Goal: Contribute content: Add original content to the website for others to see

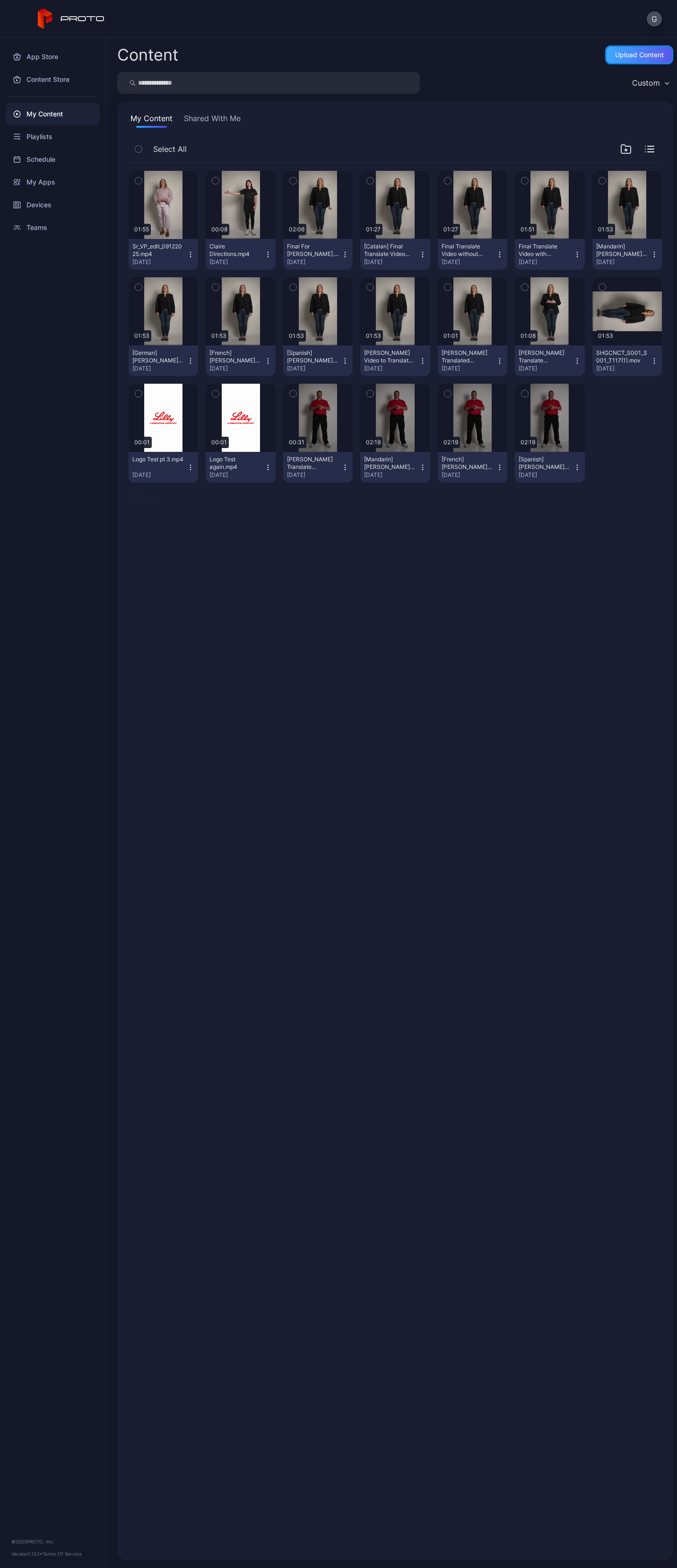
click at [601, 55] on div "Upload Content" at bounding box center [639, 55] width 68 height 19
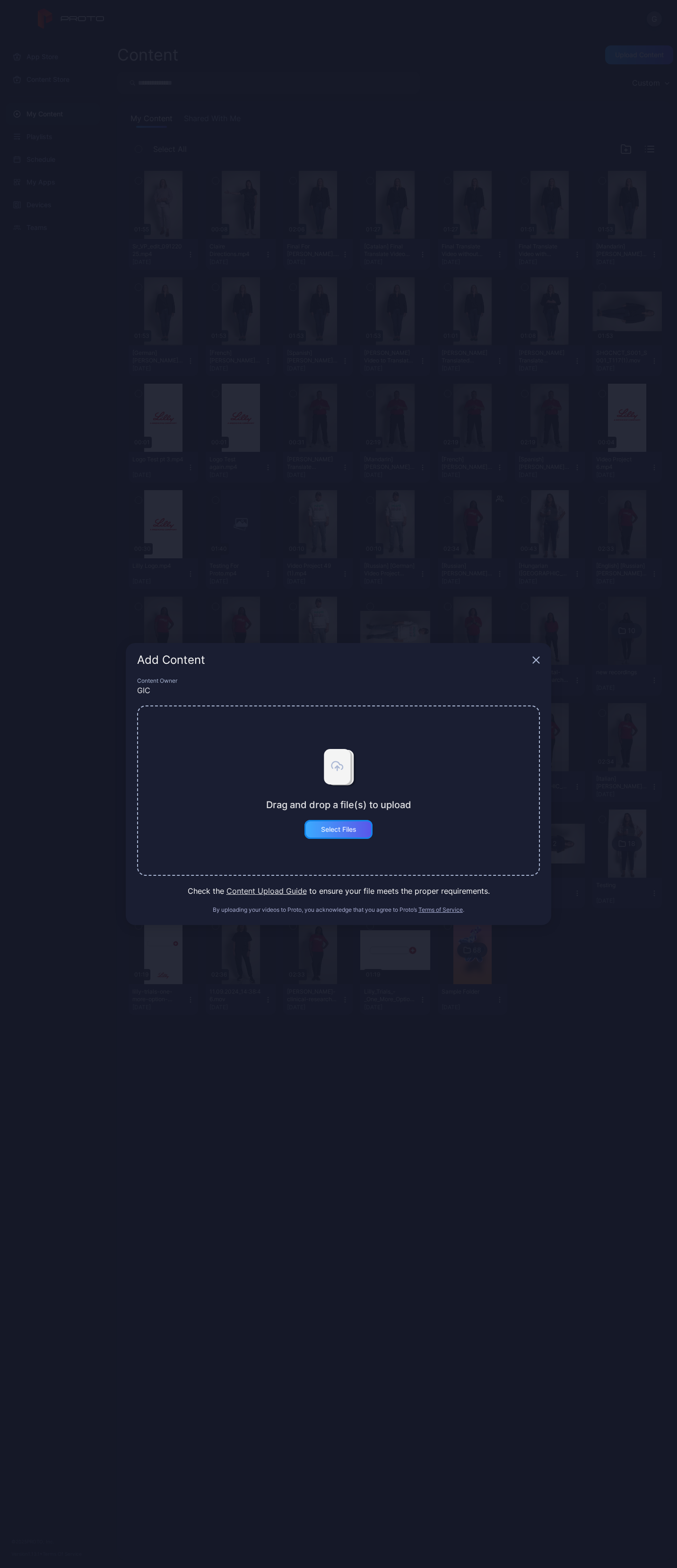
click at [335, 318] on div "Select Files" at bounding box center [339, 829] width 35 height 7
click at [342, 318] on button "Select Files" at bounding box center [339, 829] width 68 height 19
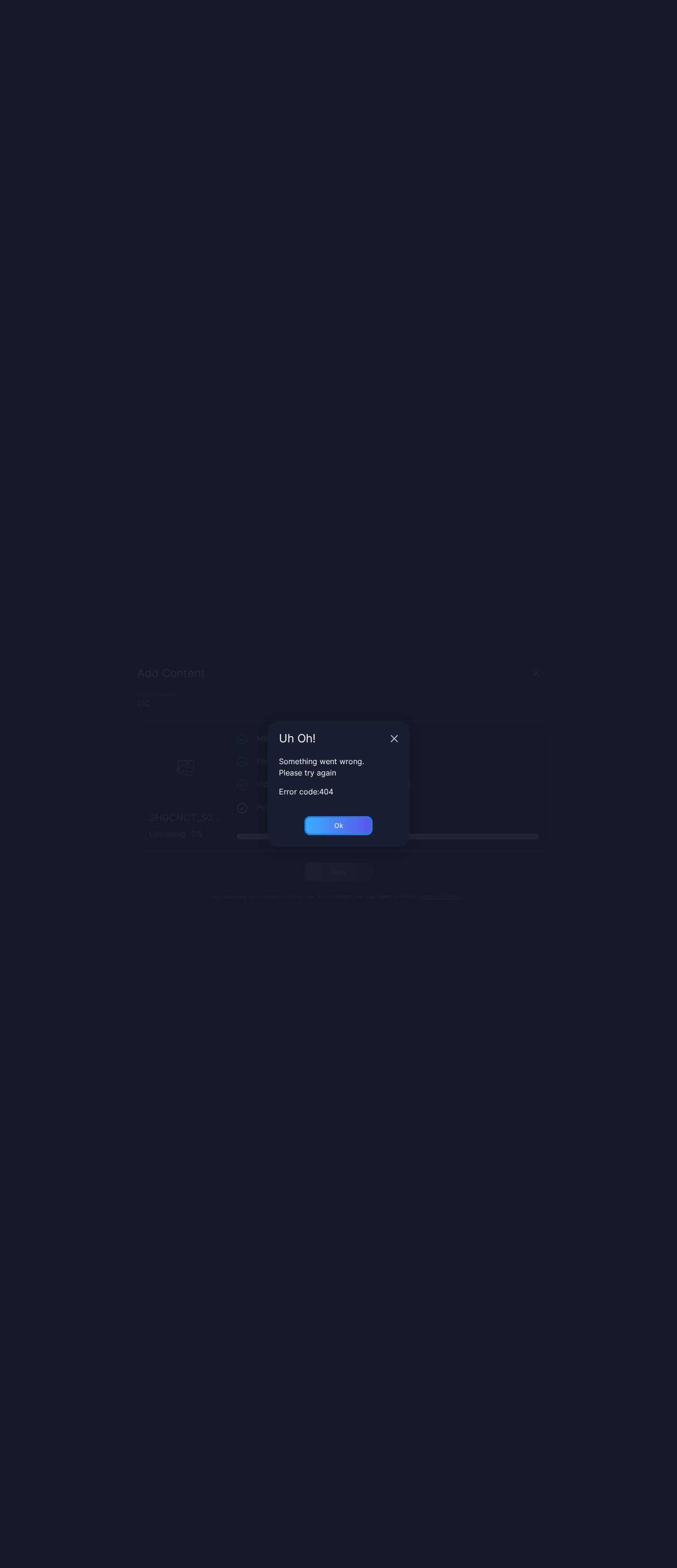
click at [345, 318] on div "Ok" at bounding box center [339, 825] width 68 height 19
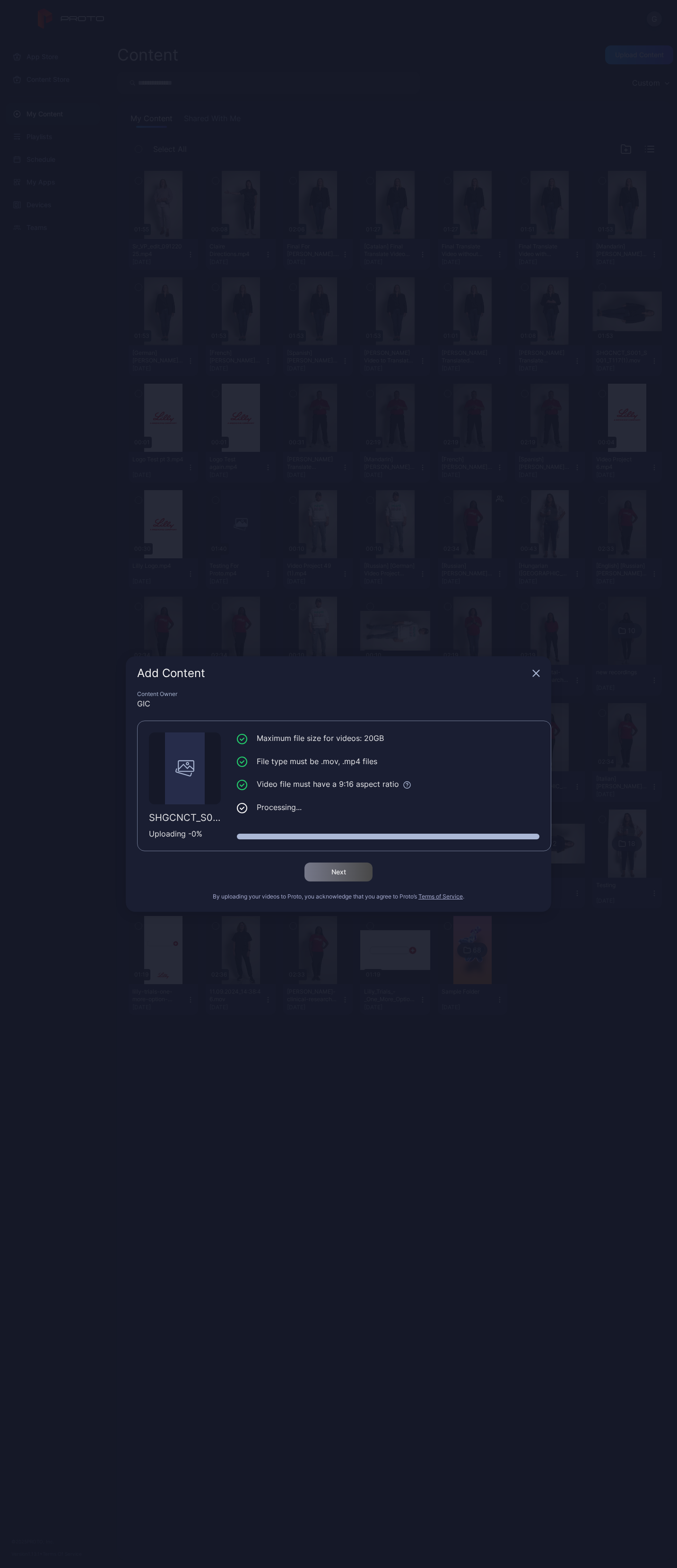
click at [352, 318] on div "Maximum file size for videos: 20GB File type must be .mov, .mp4 files Video fil…" at bounding box center [387, 776] width 302 height 88
click at [302, 318] on li "Processing..." at bounding box center [387, 807] width 302 height 12
drag, startPoint x: 302, startPoint y: 809, endPoint x: 274, endPoint y: 815, distance: 28.6
click at [274, 318] on div "Maximum file size for videos: 20GB File type must be .mov, .mp4 files Video fil…" at bounding box center [387, 776] width 302 height 88
click at [536, 318] on icon "button" at bounding box center [536, 673] width 7 height 7
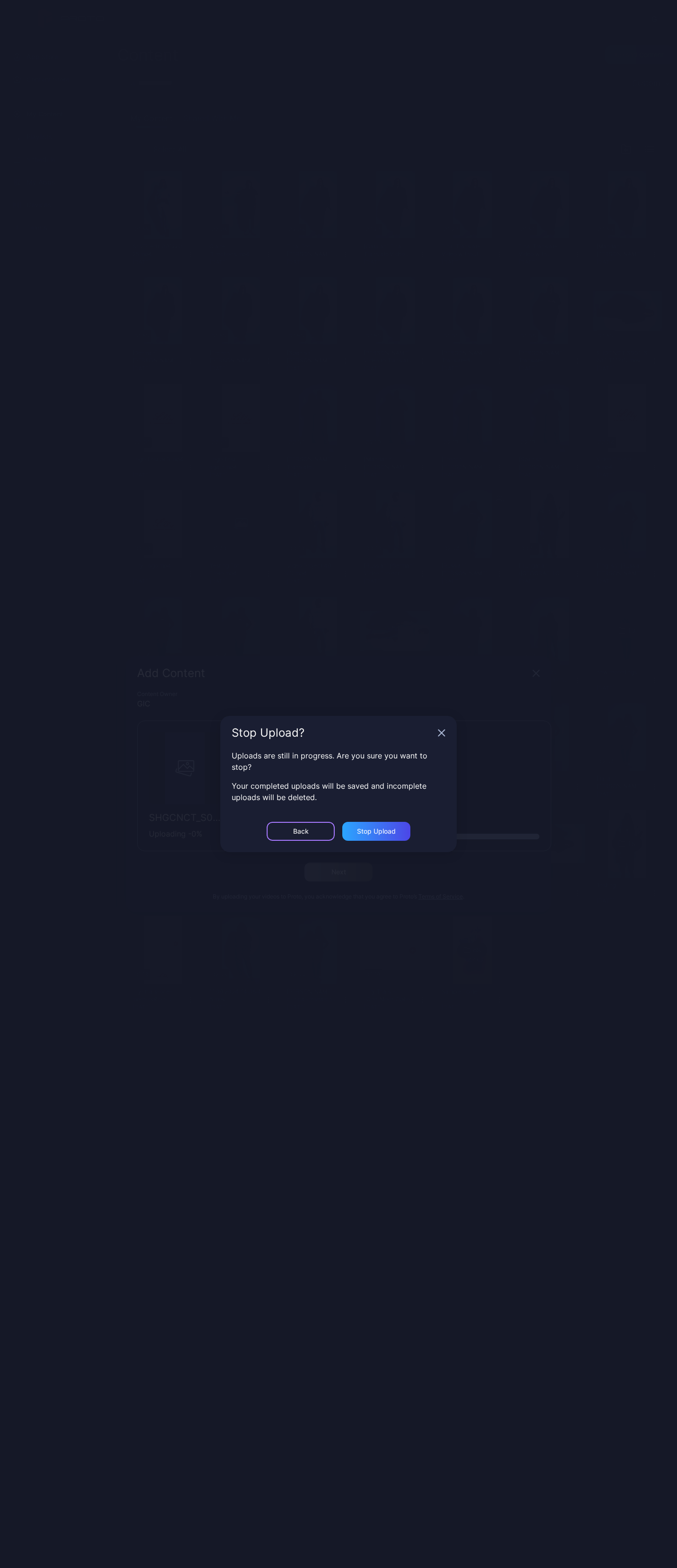
click at [302, 318] on div "Back" at bounding box center [301, 831] width 16 height 7
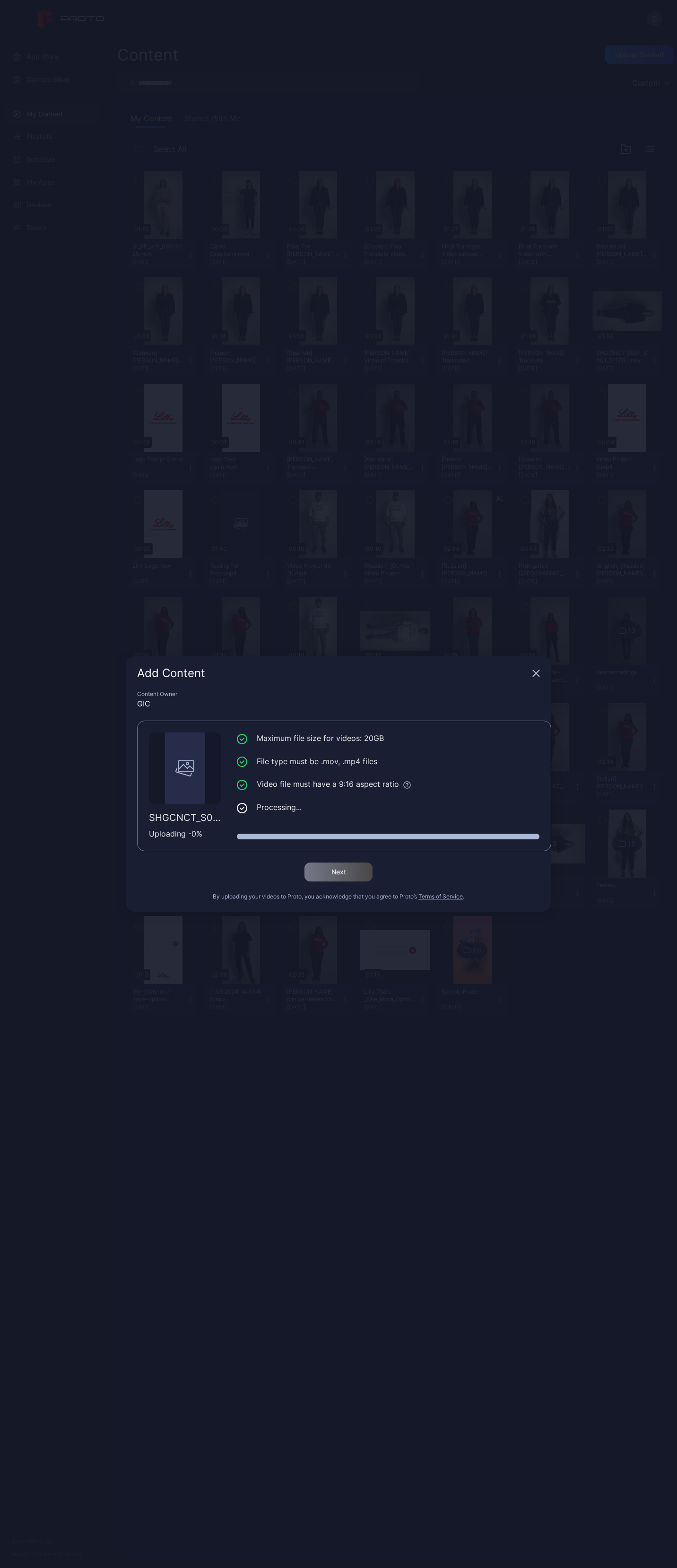
click at [534, 318] on icon "button" at bounding box center [536, 673] width 6 height 6
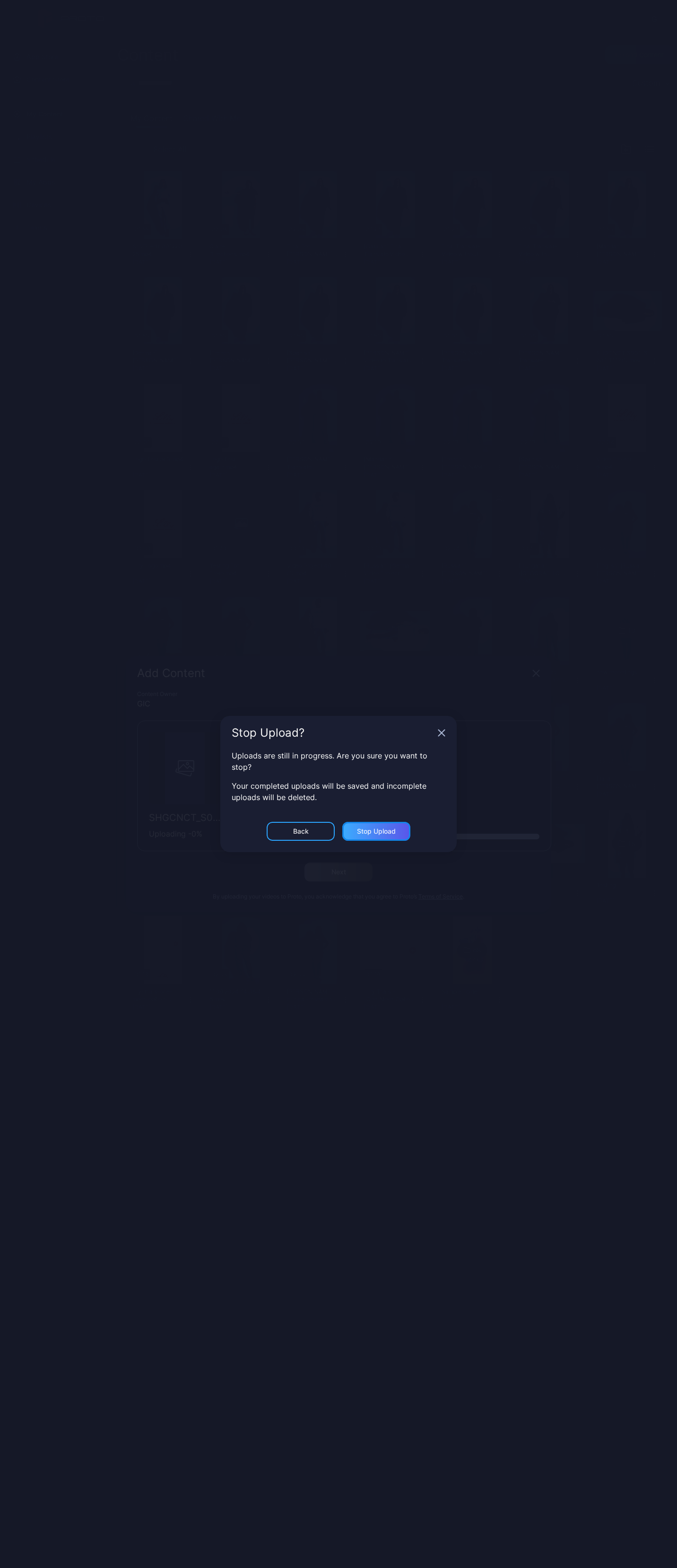
click at [390, 318] on div "Stop Upload" at bounding box center [377, 831] width 39 height 7
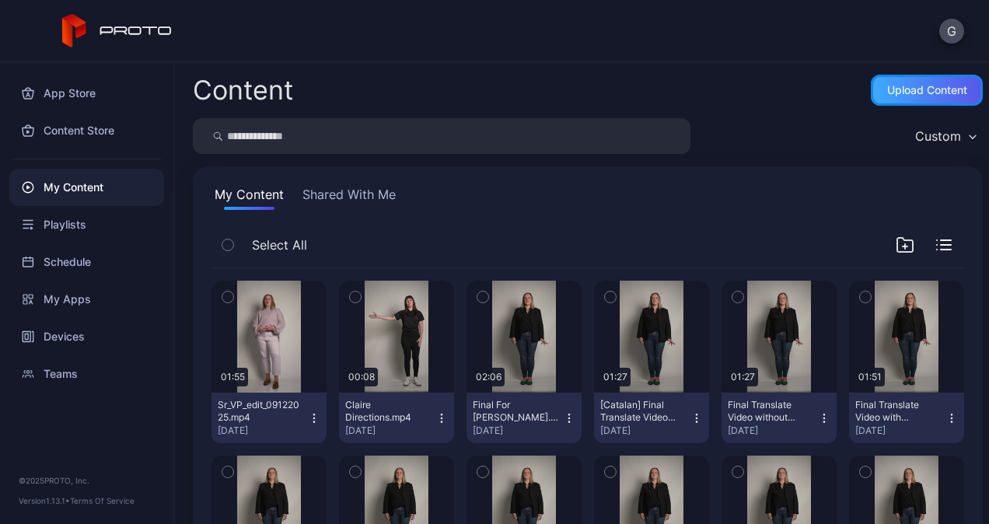
click at [894, 78] on div "Upload Content" at bounding box center [927, 90] width 112 height 31
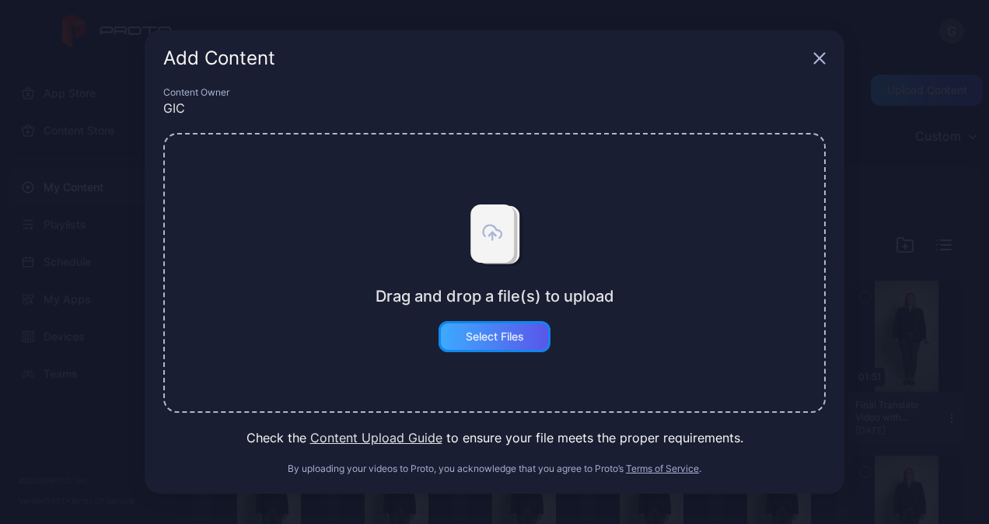
click at [509, 326] on div "Select Files" at bounding box center [494, 336] width 112 height 31
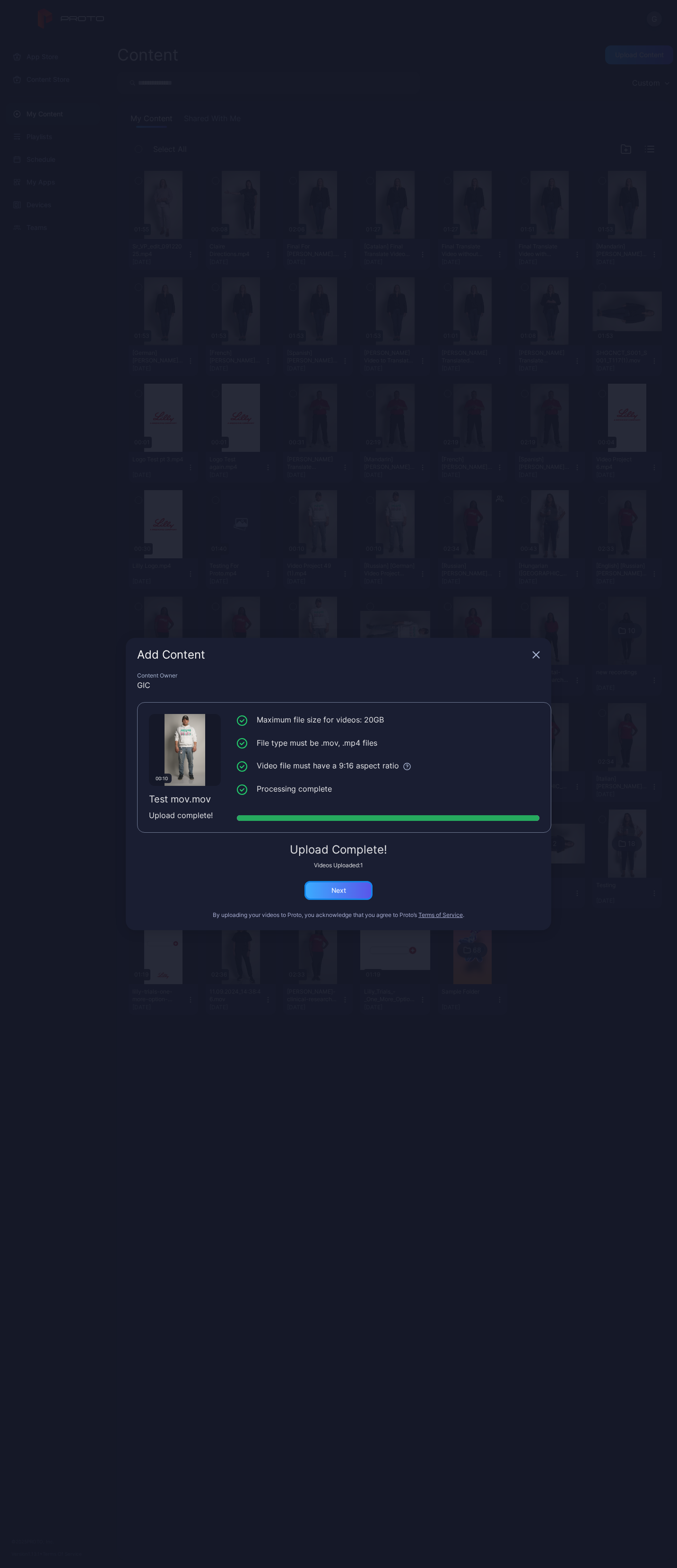
click at [339, 318] on div "Next" at bounding box center [339, 891] width 15 height 7
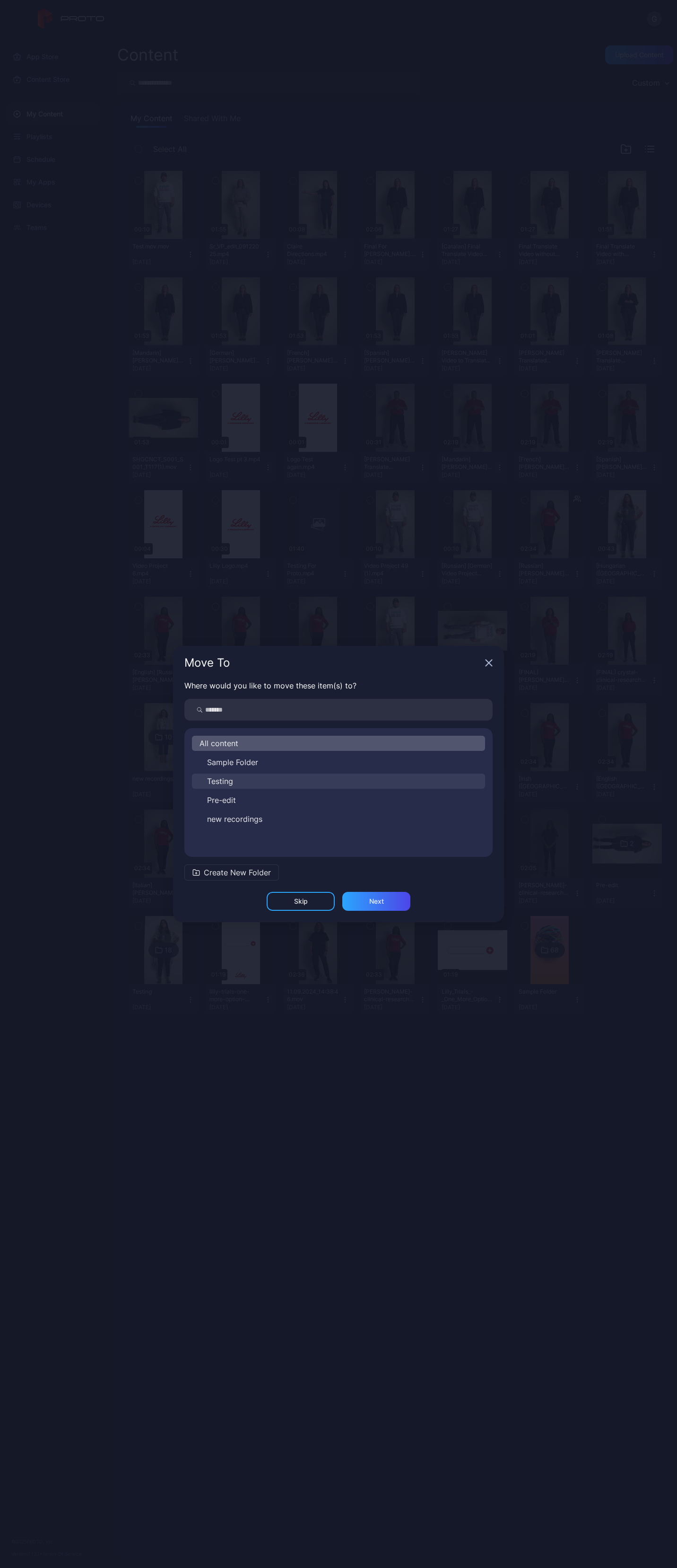
click at [248, 318] on button "Testing" at bounding box center [339, 781] width 293 height 15
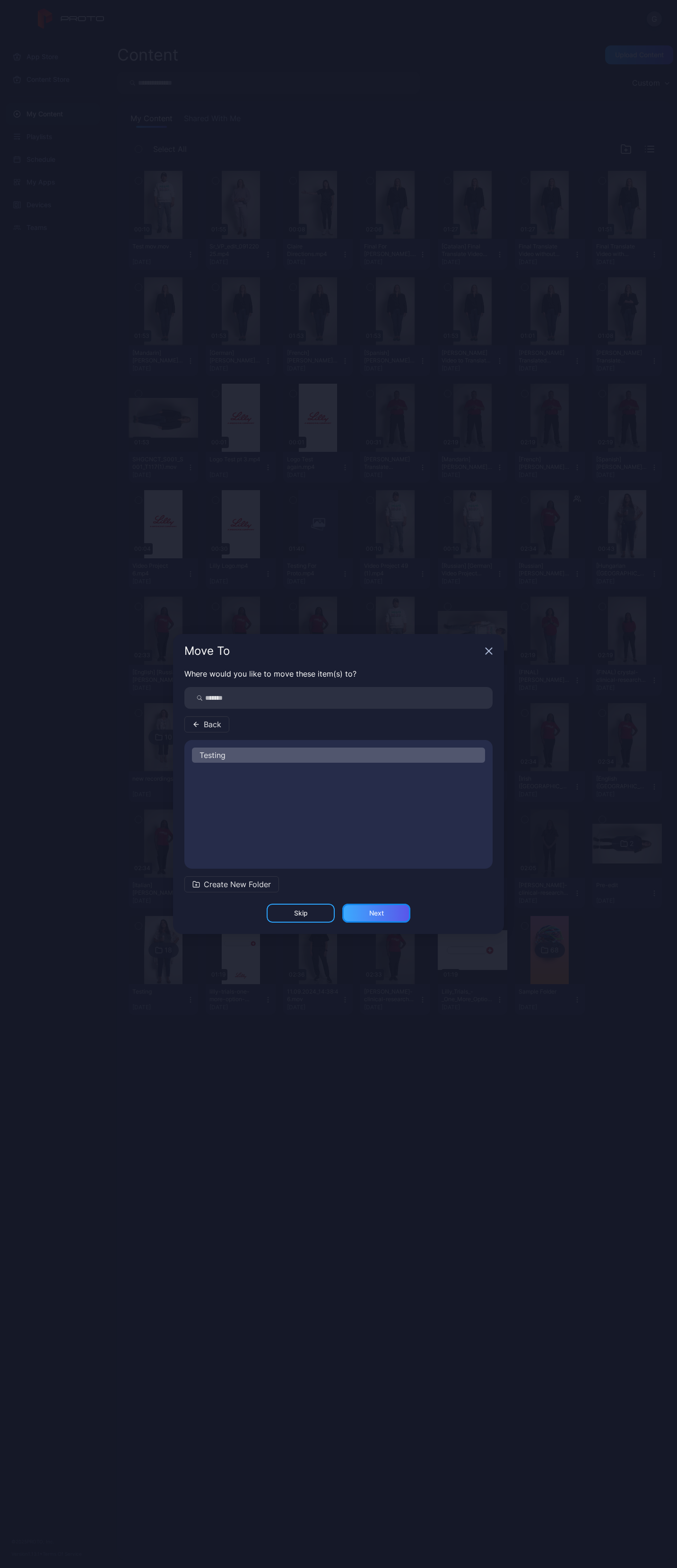
click at [363, 318] on div "Next" at bounding box center [377, 913] width 68 height 19
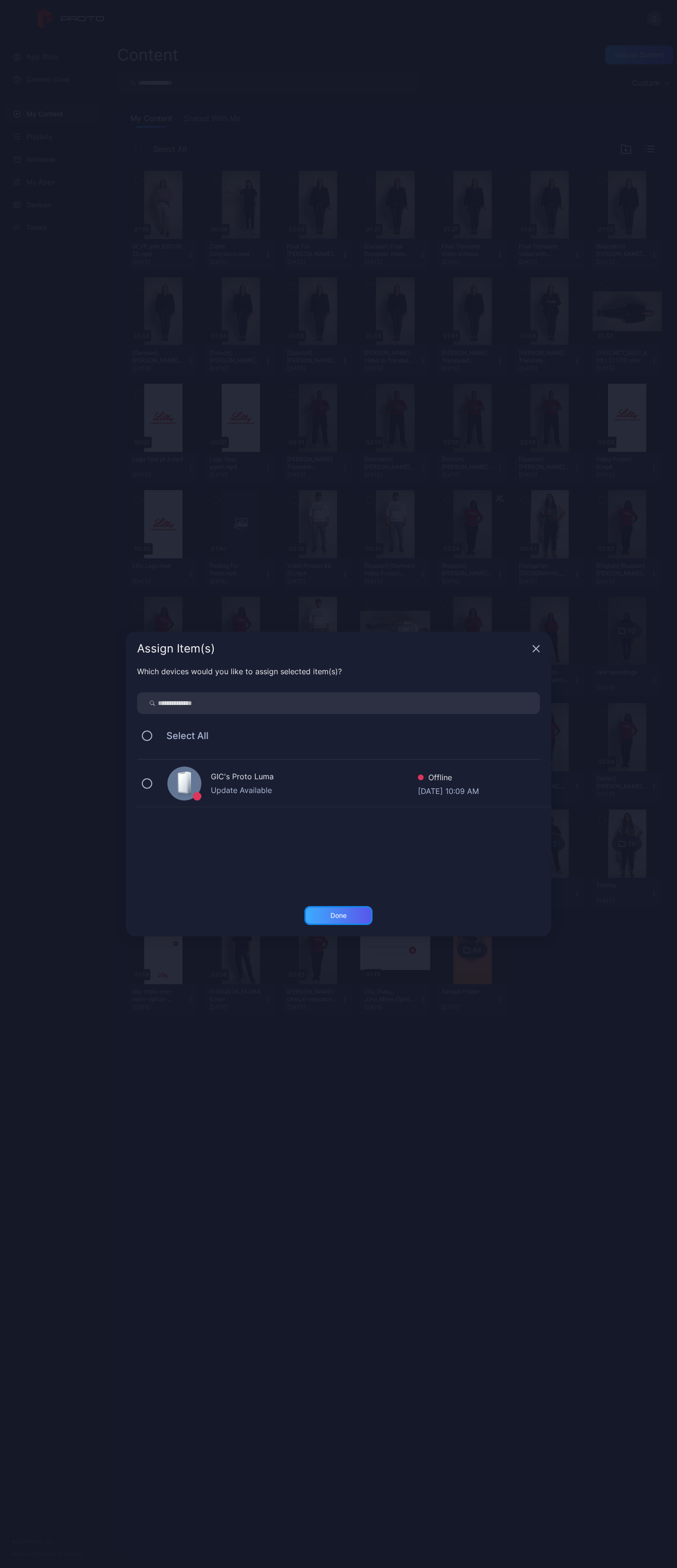
click at [342, 318] on div "Done" at bounding box center [338, 915] width 16 height 7
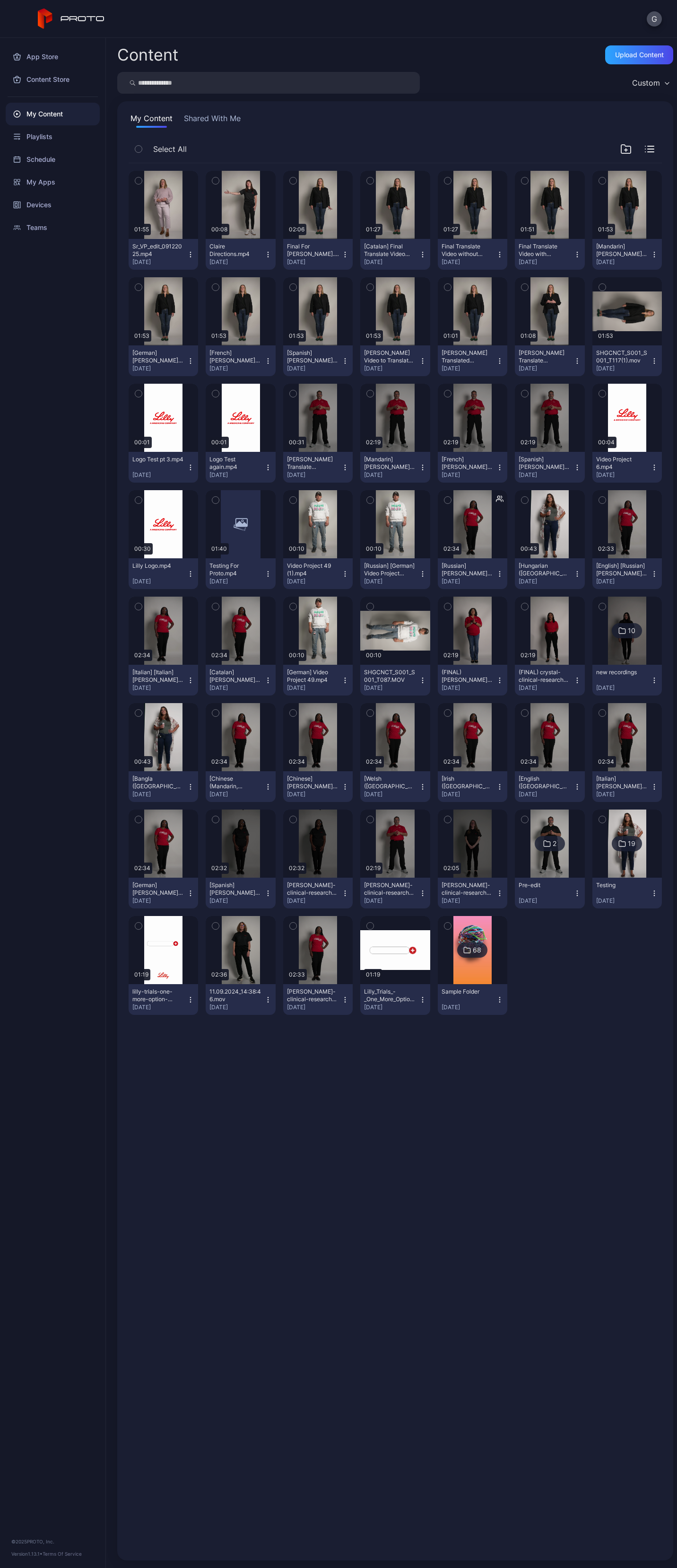
click at [601, 318] on div "Testing" at bounding box center [622, 885] width 52 height 7
click at [601, 318] on img at bounding box center [627, 844] width 38 height 68
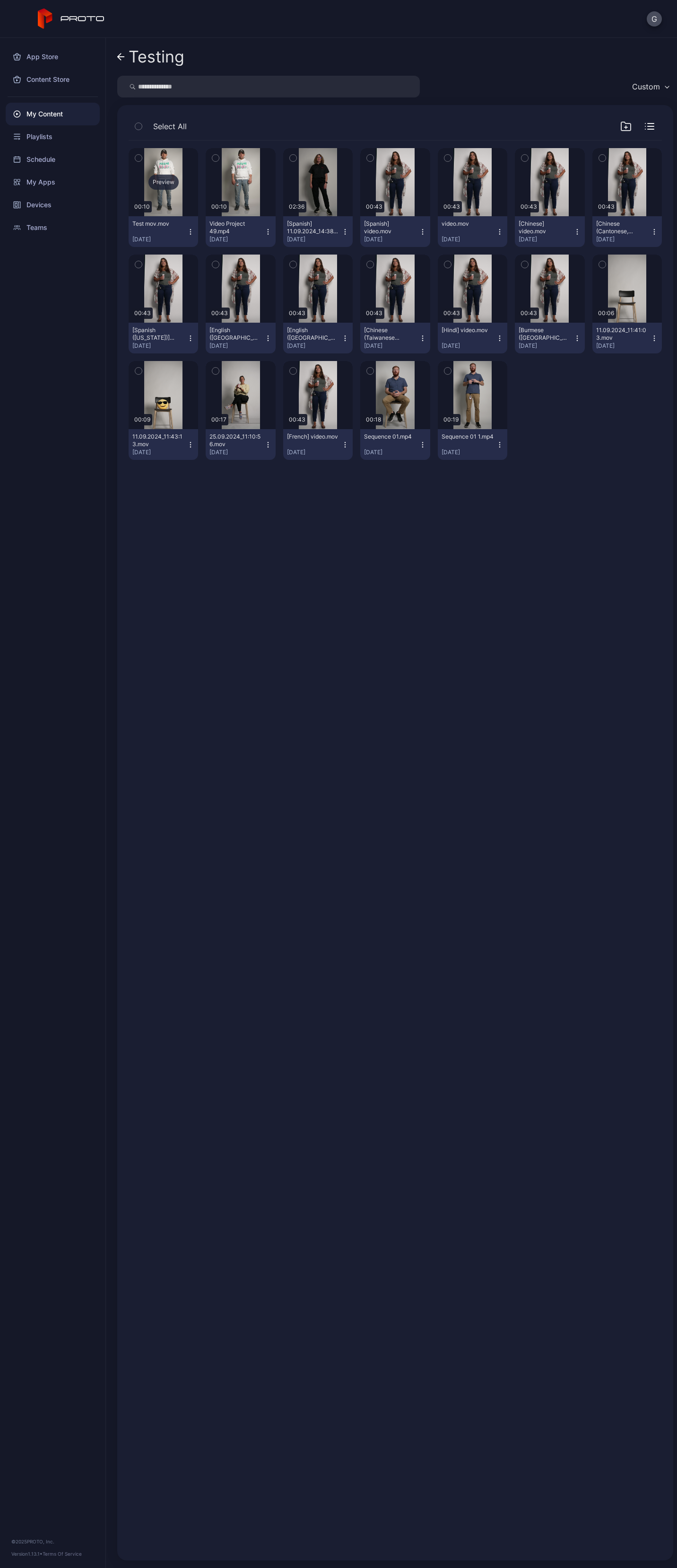
click at [154, 186] on div "Preview" at bounding box center [164, 182] width 30 height 15
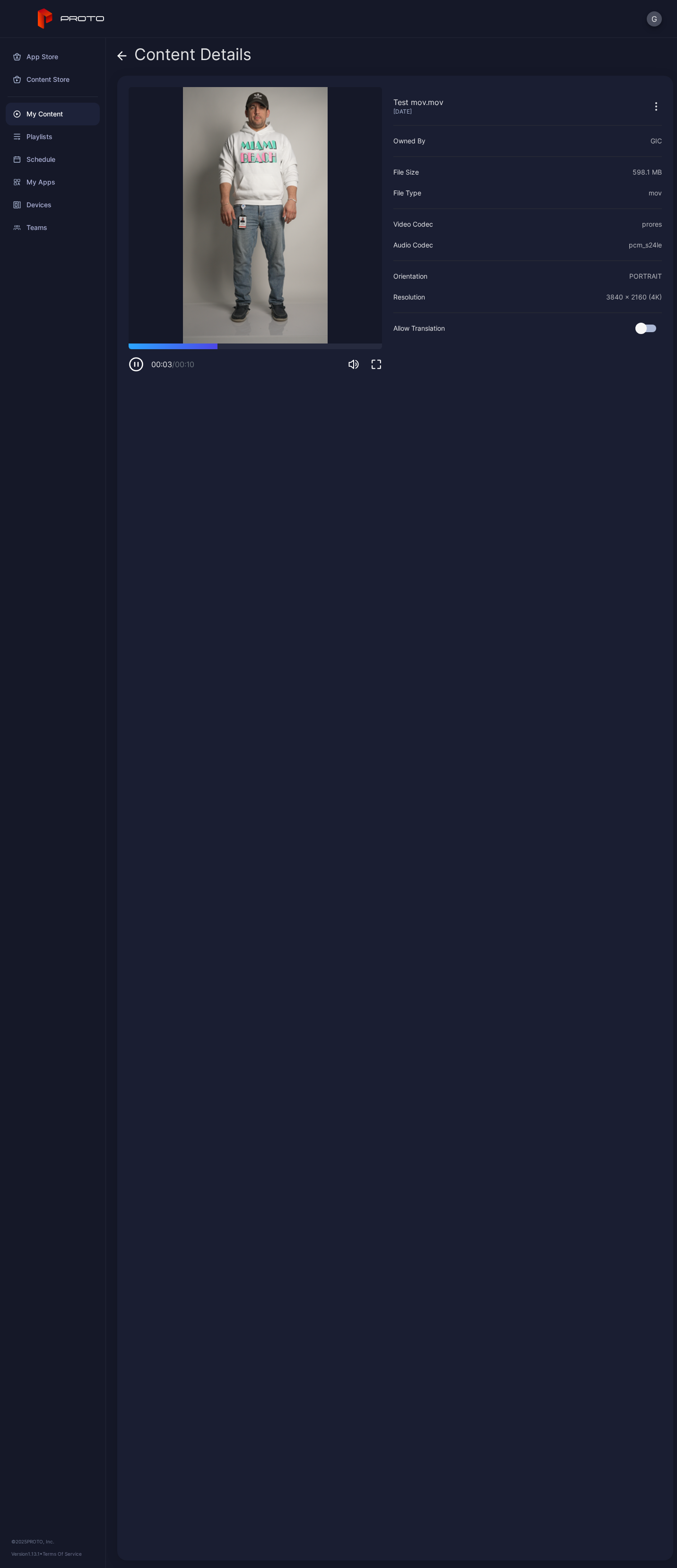
click at [135, 318] on icon "button" at bounding box center [136, 364] width 15 height 15
